Goal: Information Seeking & Learning: Learn about a topic

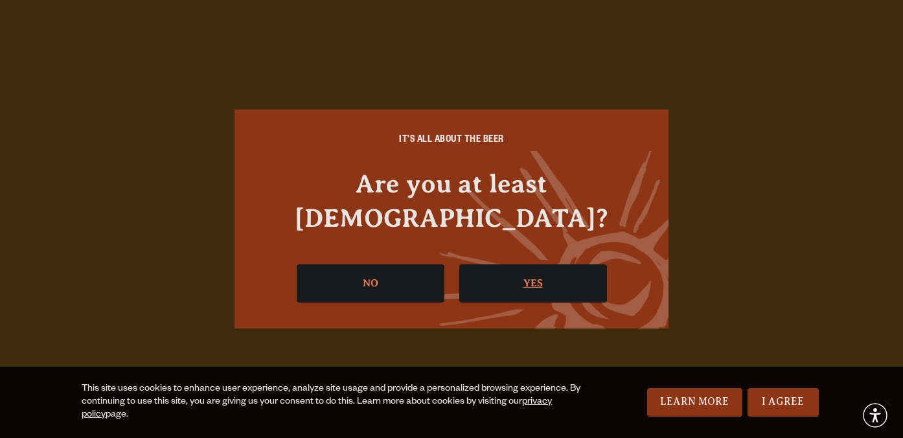
click at [516, 267] on link "Yes" at bounding box center [533, 283] width 148 height 38
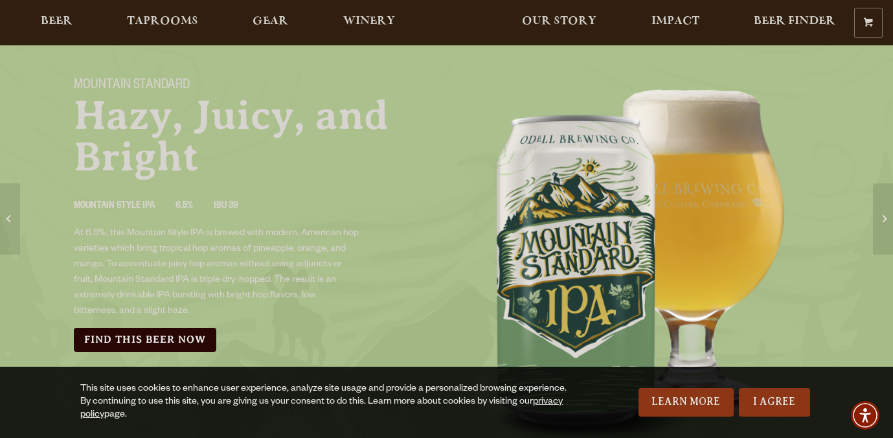
scroll to position [65, 0]
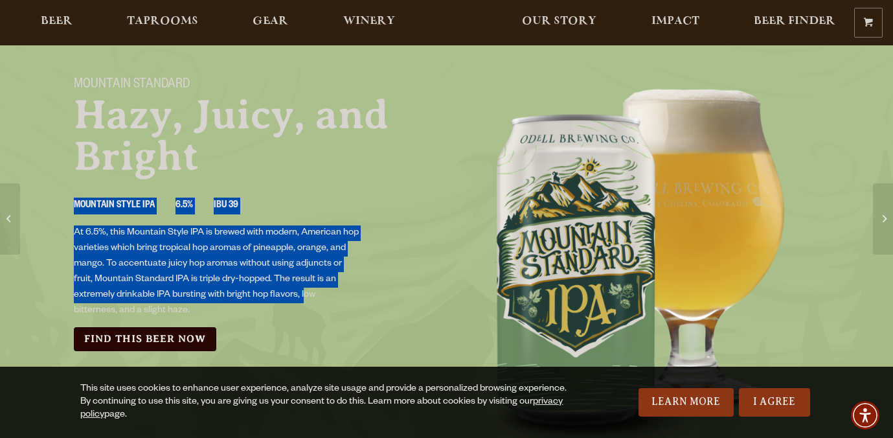
drag, startPoint x: 73, startPoint y: 224, endPoint x: 305, endPoint y: 290, distance: 241.7
click at [305, 290] on div "Mountain Standard Hazy, Juicy, and Bright Mountain Style IPA 6.5% IBU 39 At 6.5…" at bounding box center [252, 214] width 389 height 305
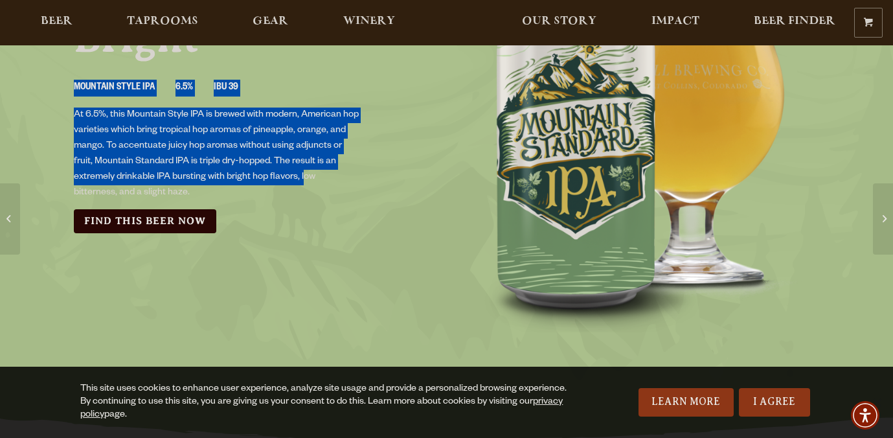
scroll to position [194, 0]
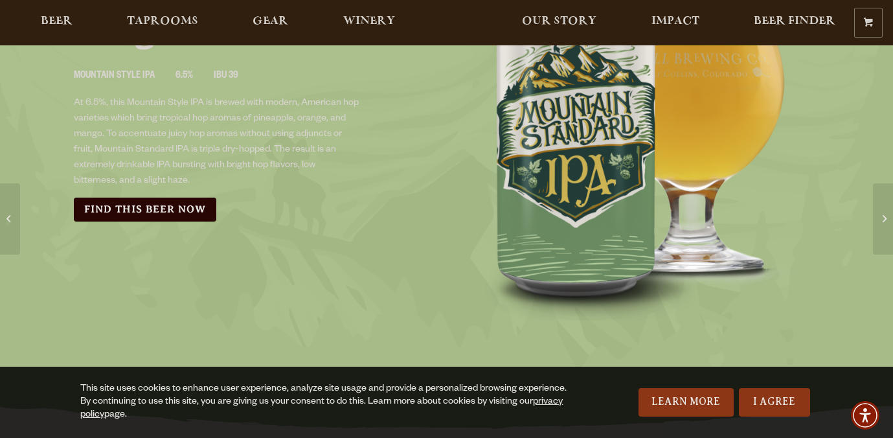
click at [308, 163] on p "At 6.5%, this Mountain Style IPA is brewed with modern, American hop varieties …" at bounding box center [217, 142] width 286 height 93
drag, startPoint x: 306, startPoint y: 163, endPoint x: 326, endPoint y: 186, distance: 31.2
click at [326, 186] on p "At 6.5%, this Mountain Style IPA is brewed with modern, American hop varieties …" at bounding box center [217, 142] width 286 height 93
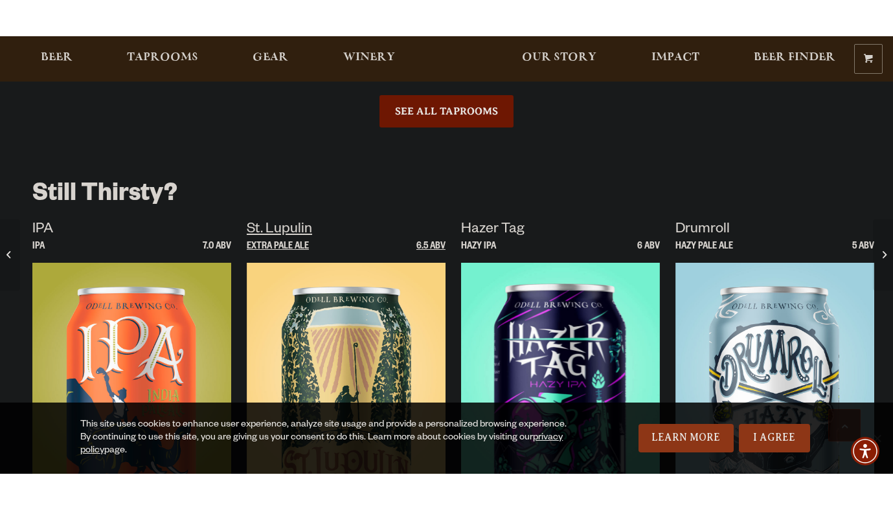
scroll to position [2243, 0]
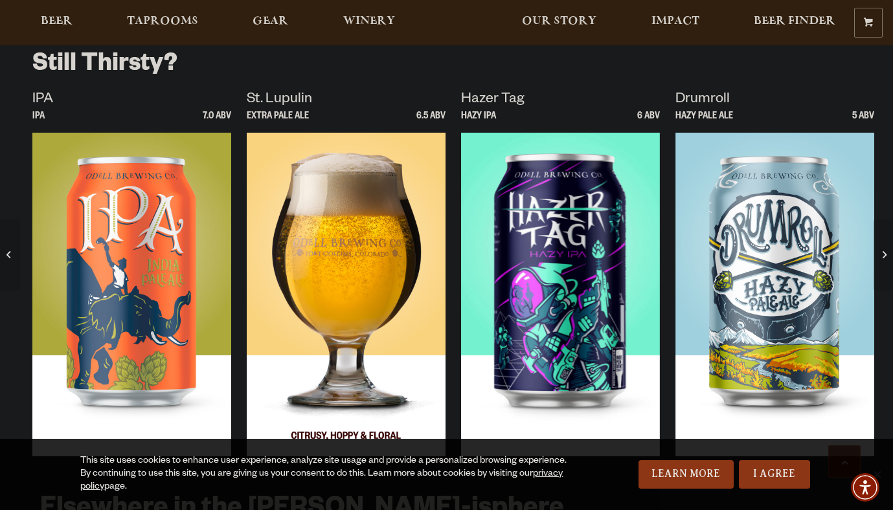
click at [289, 256] on img at bounding box center [346, 295] width 199 height 324
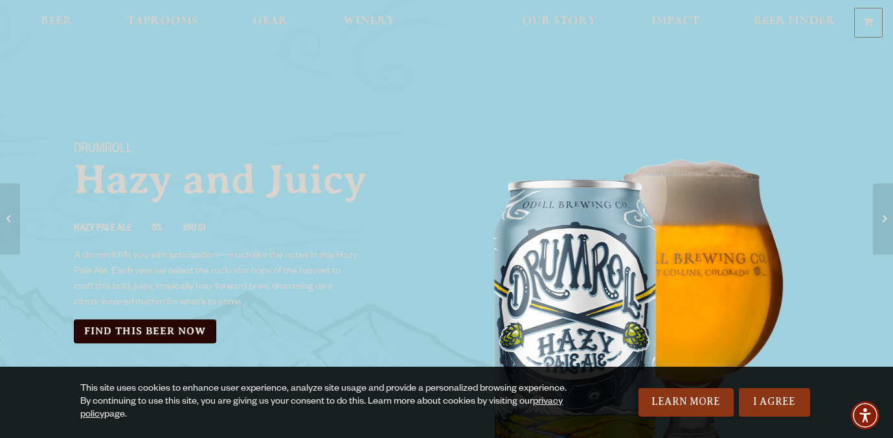
drag, startPoint x: 66, startPoint y: 254, endPoint x: 342, endPoint y: 317, distance: 283.0
click at [342, 317] on div "Drumroll Hazy and Juicy Hazy Pale Ale 5% IBU 51 A drumroll fills you with antic…" at bounding box center [252, 242] width 389 height 233
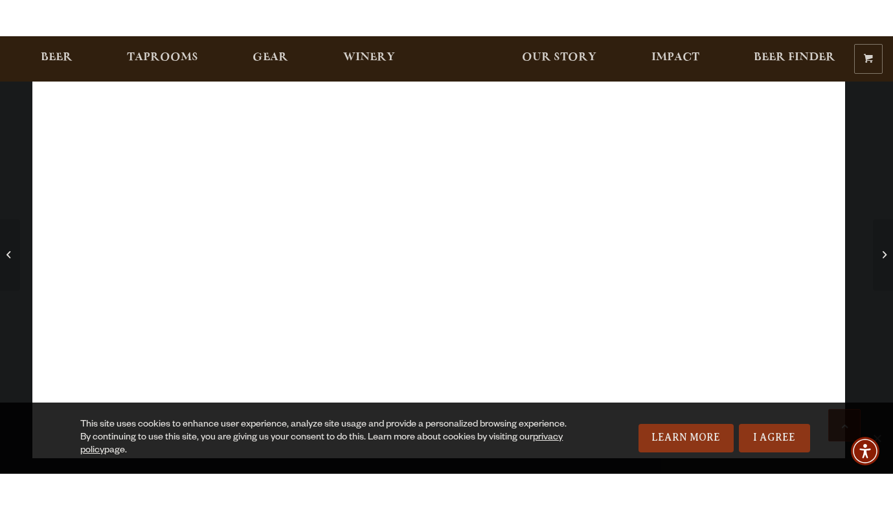
scroll to position [971, 0]
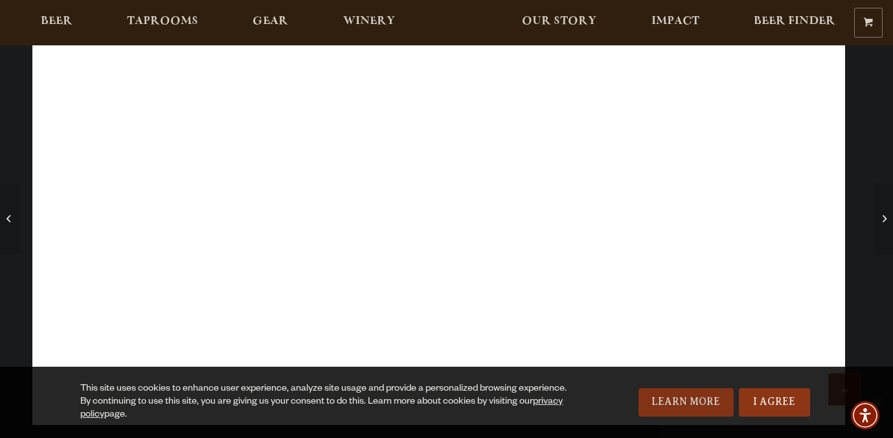
click at [710, 404] on link "Learn More" at bounding box center [686, 402] width 95 height 28
click at [880, 413] on img "Accessibility Menu" at bounding box center [865, 415] width 31 height 31
click at [56, 396] on span "This site uses cookies to enhance user experience, analyze site usage and provi…" at bounding box center [446, 402] width 828 height 39
click at [789, 405] on link "I Agree" at bounding box center [774, 402] width 71 height 28
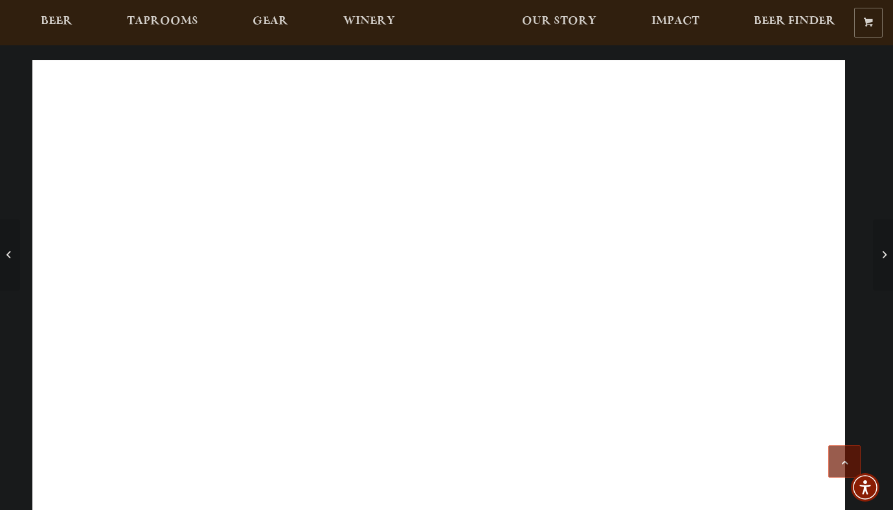
scroll to position [892, 0]
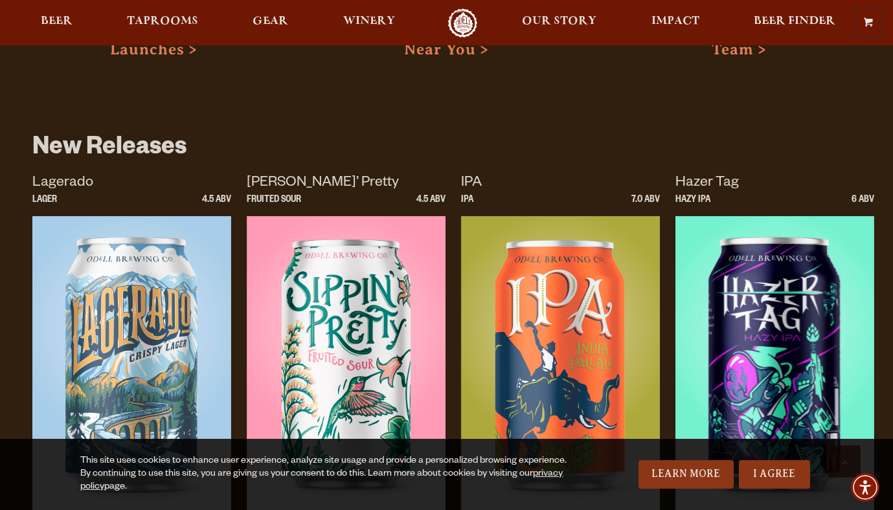
scroll to position [842, 0]
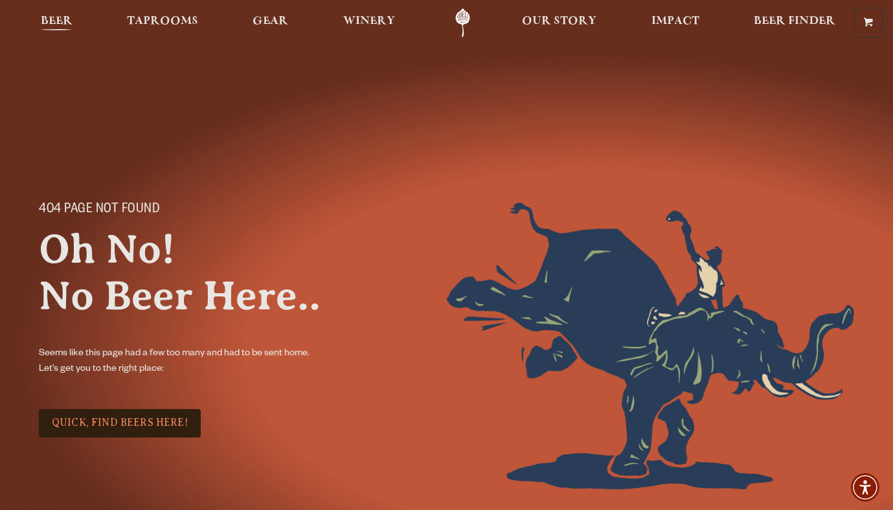
click at [59, 17] on span "Beer" at bounding box center [57, 21] width 32 height 10
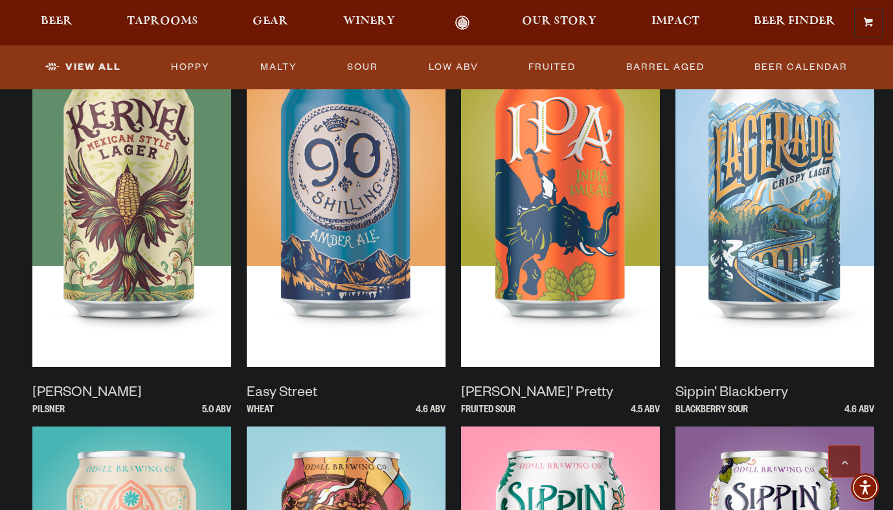
scroll to position [648, 0]
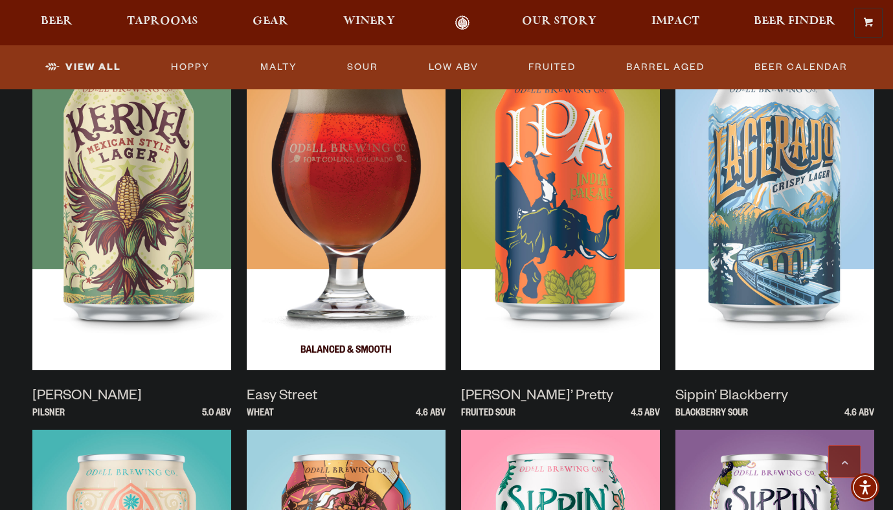
click at [346, 246] on img at bounding box center [346, 209] width 199 height 324
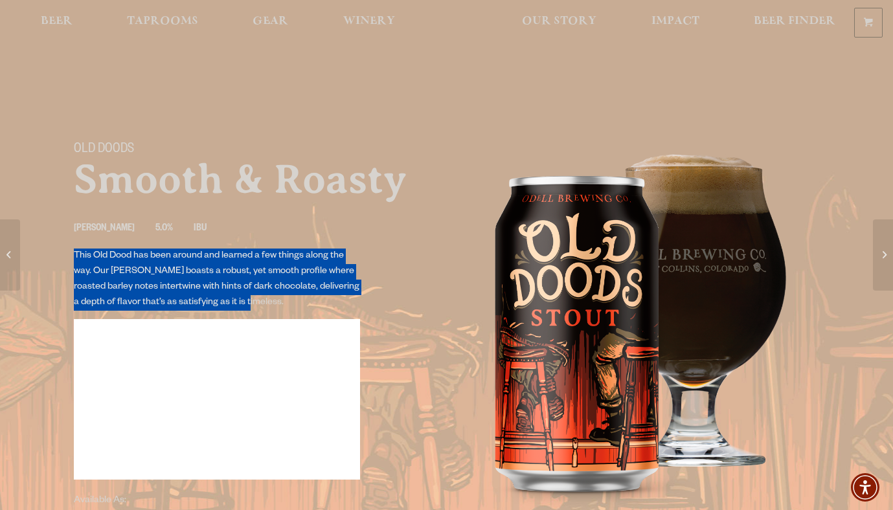
drag, startPoint x: 71, startPoint y: 249, endPoint x: 268, endPoint y: 282, distance: 199.6
click at [271, 299] on div "Old Doods Smooth & Roasty Stout 5.0% IBU This Old Dood has been around and lear…" at bounding box center [252, 377] width 389 height 503
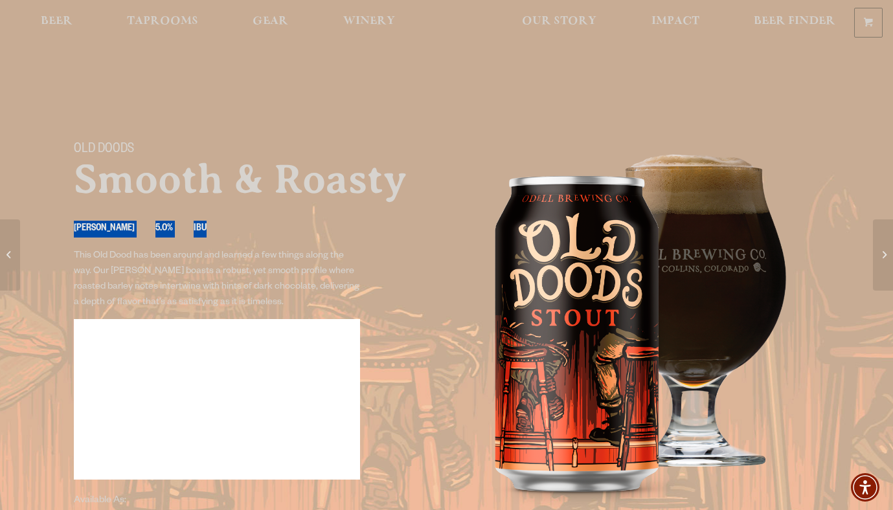
drag, startPoint x: 198, startPoint y: 225, endPoint x: 50, endPoint y: 244, distance: 148.9
click at [22, 227] on div "Old Doods Smooth & Roasty Stout 5.0% IBU This Old Dood has been around and lear…" at bounding box center [446, 388] width 893 height 524
click at [75, 262] on p "This Old Dood has been around and learned a few things along the way. Our Stout…" at bounding box center [217, 280] width 286 height 62
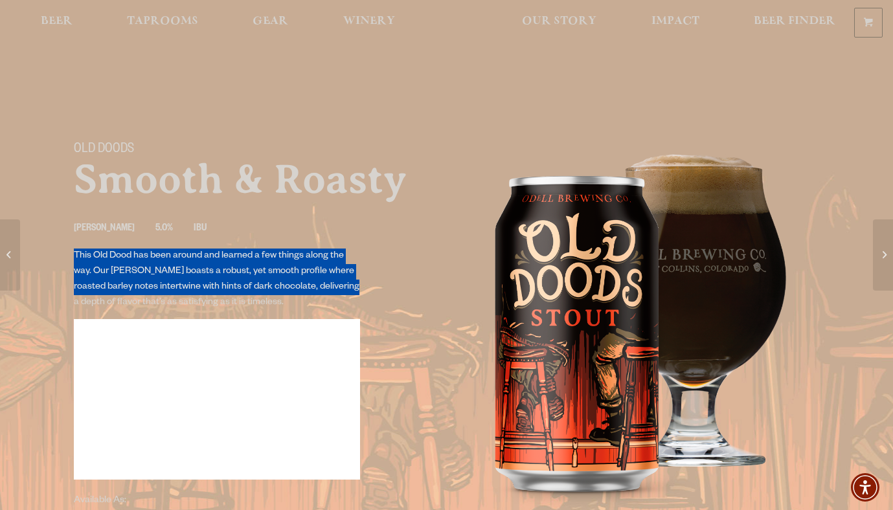
drag, startPoint x: 70, startPoint y: 253, endPoint x: 368, endPoint y: 290, distance: 300.3
click at [365, 291] on div "Old Doods Smooth & Roasty Stout 5.0% IBU This Old Dood has been around and lear…" at bounding box center [252, 377] width 389 height 503
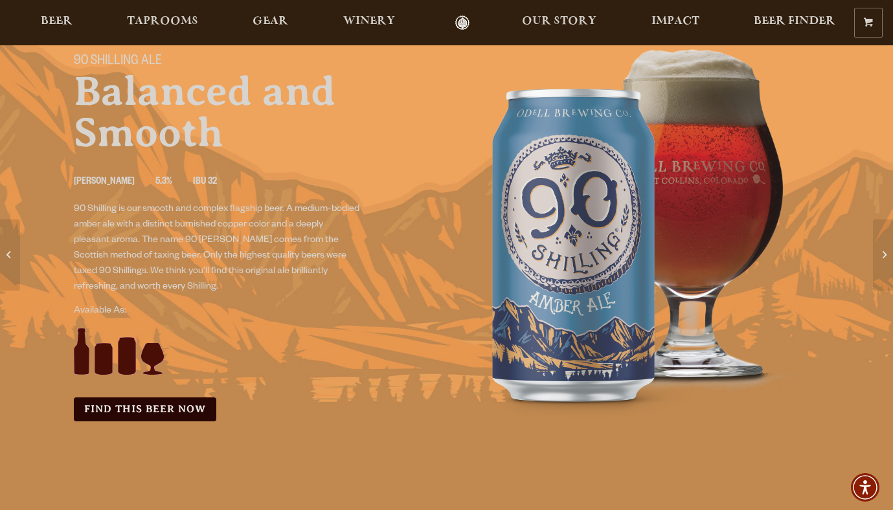
scroll to position [194, 0]
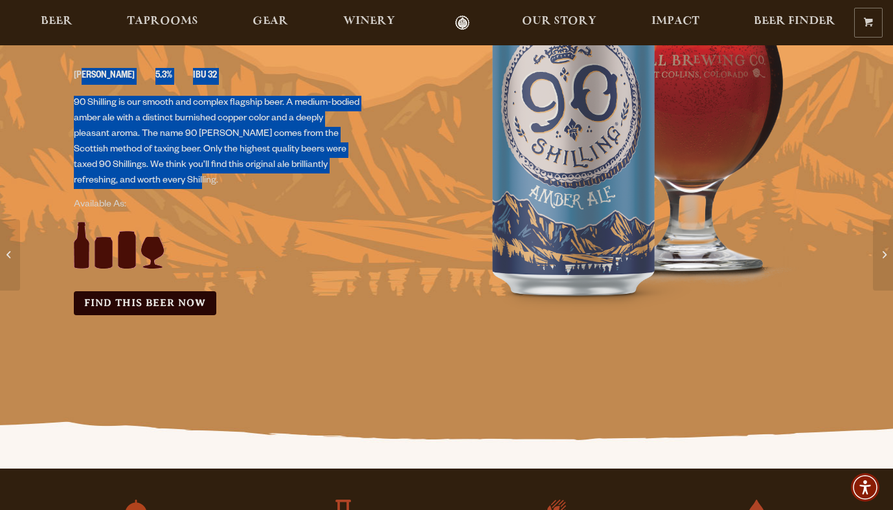
drag, startPoint x: 87, startPoint y: 96, endPoint x: 291, endPoint y: 179, distance: 220.2
click at [291, 179] on div "90 Shilling Ale Balanced and Smooth Amber Ale 5.3% IBU 32 90 Shilling is our sm…" at bounding box center [252, 131] width 389 height 399
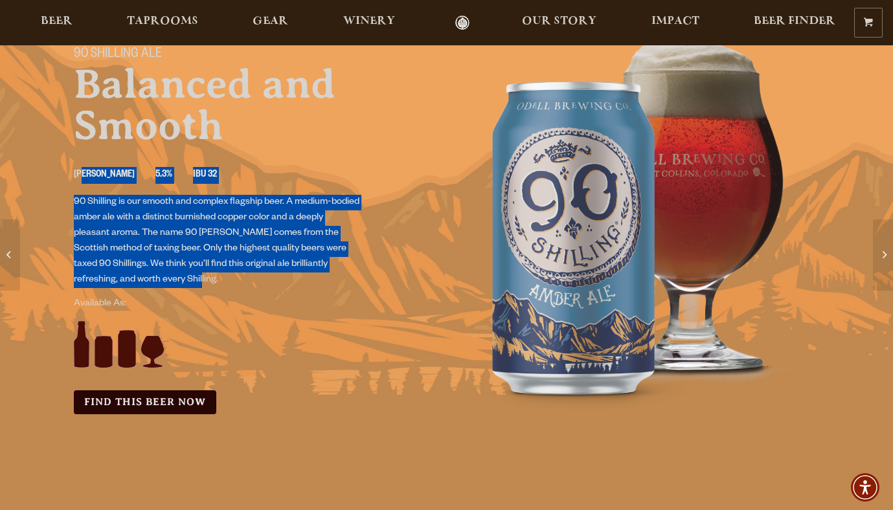
scroll to position [0, 0]
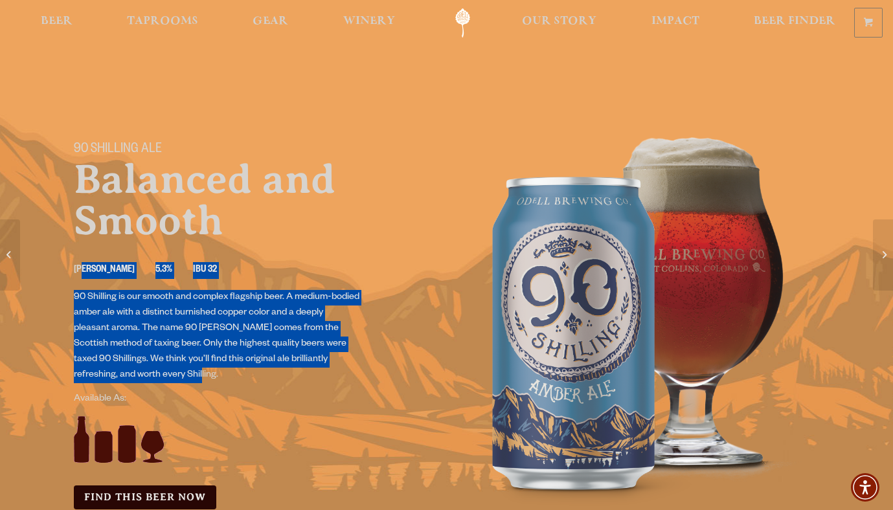
click at [405, 289] on ul "Amber Ale 5.3% IBU 32" at bounding box center [253, 271] width 358 height 38
click at [209, 302] on p "90 Shilling is our smooth and complex flagship beer. A medium-bodied amber ale …" at bounding box center [217, 336] width 286 height 93
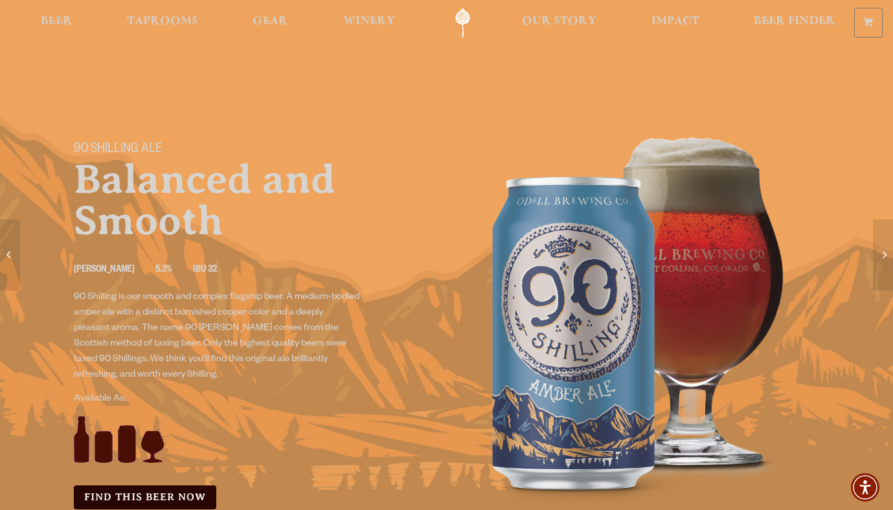
click at [383, 193] on p "Balanced and Smooth" at bounding box center [253, 200] width 358 height 83
click at [468, 177] on img at bounding box center [641, 320] width 389 height 389
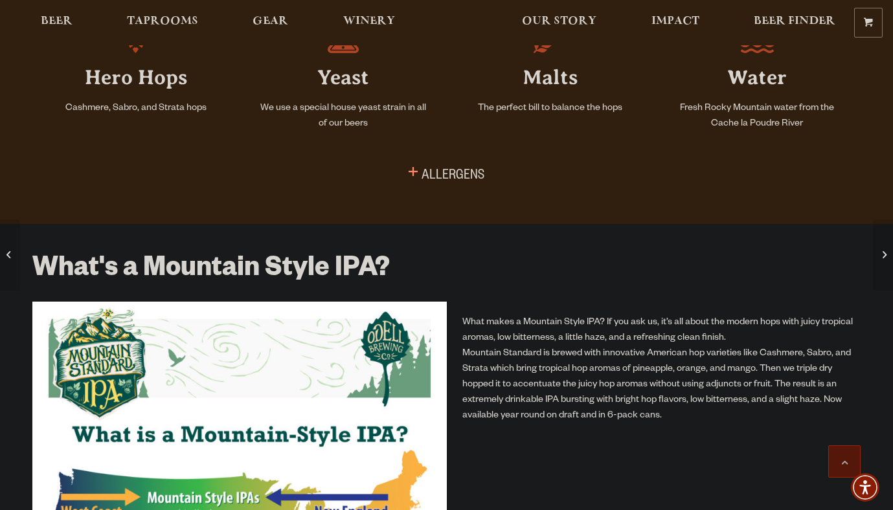
scroll to position [842, 0]
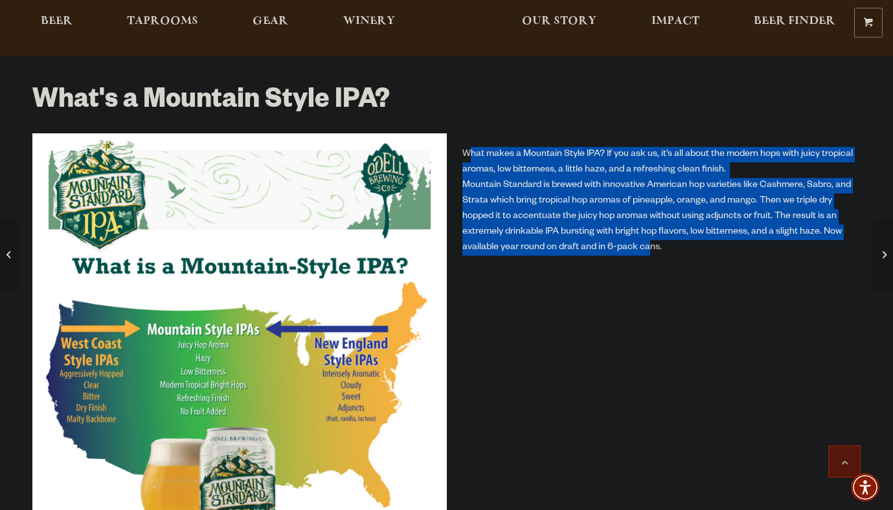
drag, startPoint x: 468, startPoint y: 153, endPoint x: 645, endPoint y: 248, distance: 200.5
click at [645, 248] on p "What makes a Mountain Style IPA? If you ask us, it’s all about the modern hops …" at bounding box center [661, 201] width 399 height 109
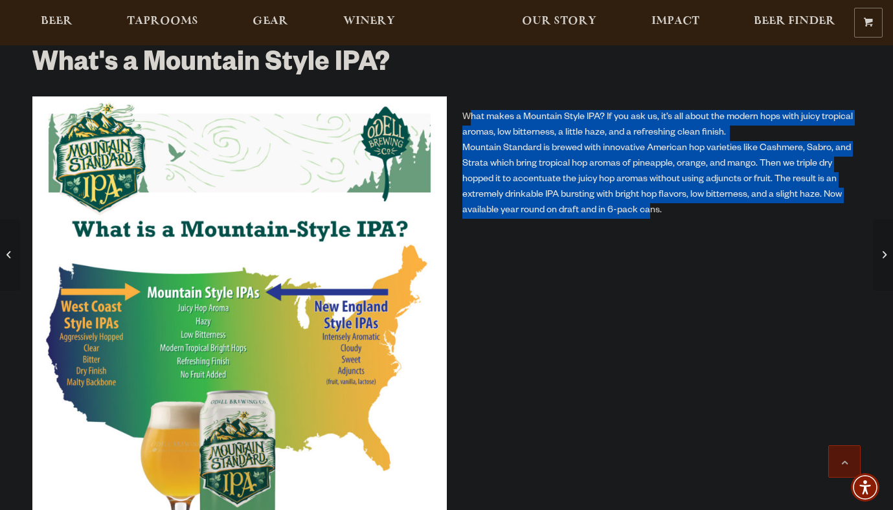
scroll to position [907, 0]
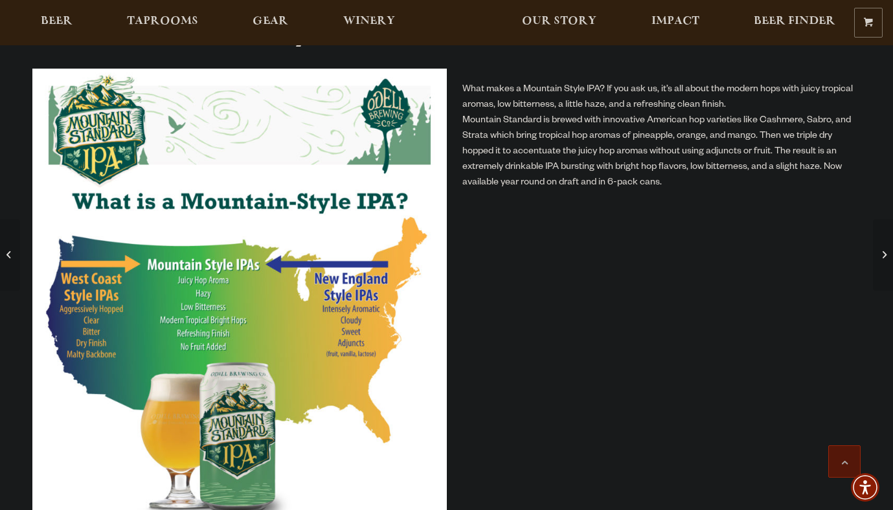
click at [685, 202] on div "What makes a Mountain Style IPA? If you ask us, it’s all about the modern hops …" at bounding box center [654, 340] width 414 height 543
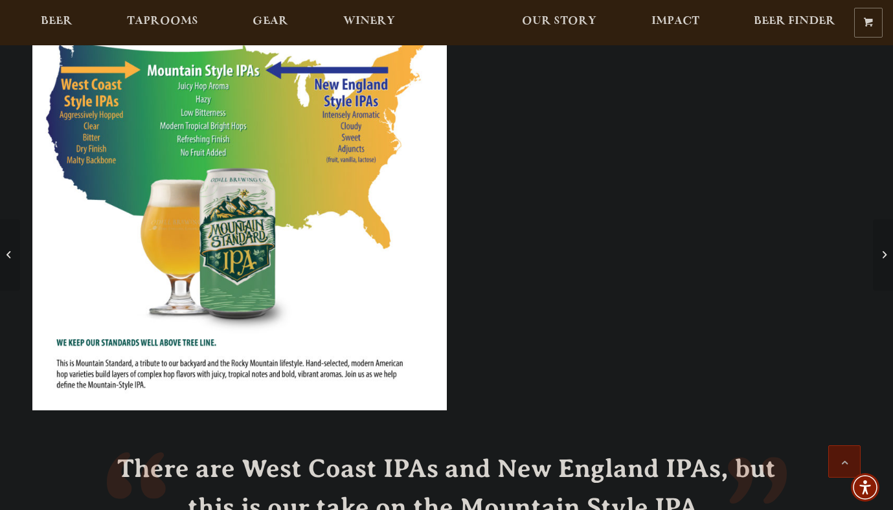
scroll to position [842, 0]
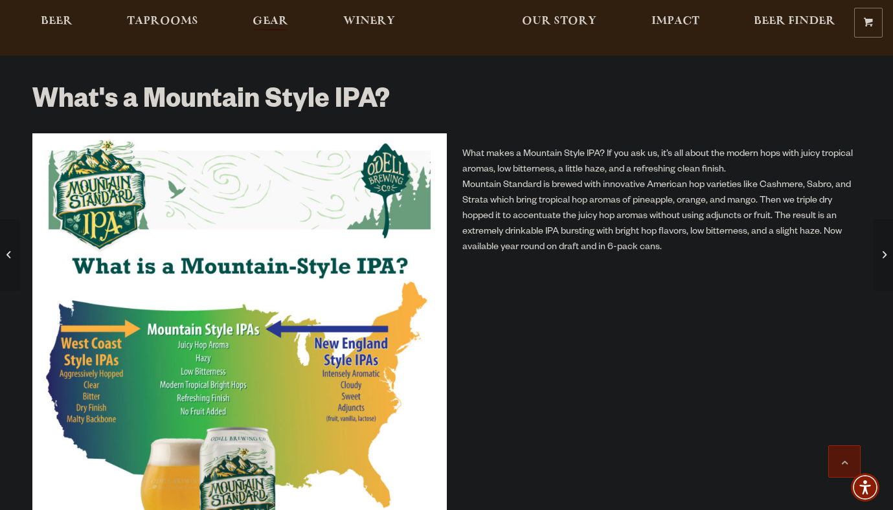
click at [273, 23] on span "Gear" at bounding box center [271, 21] width 36 height 10
